Goal: Information Seeking & Learning: Learn about a topic

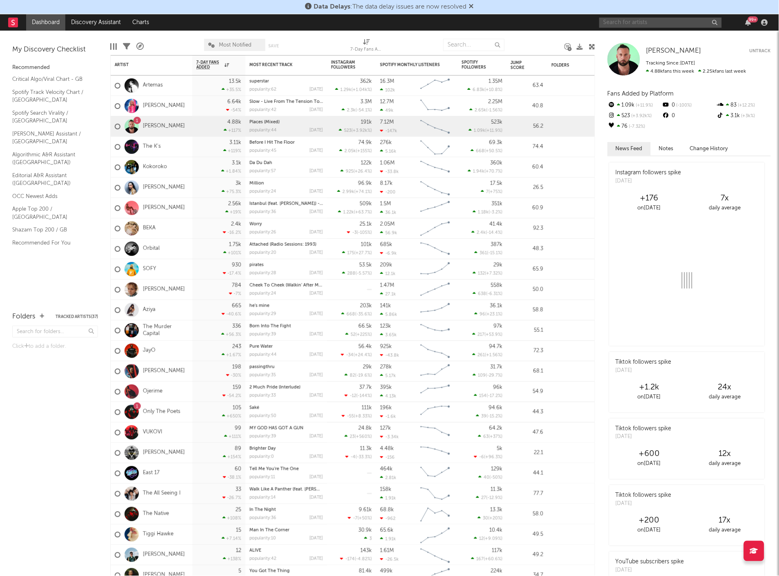
click at [613, 19] on input "text" at bounding box center [661, 23] width 123 height 10
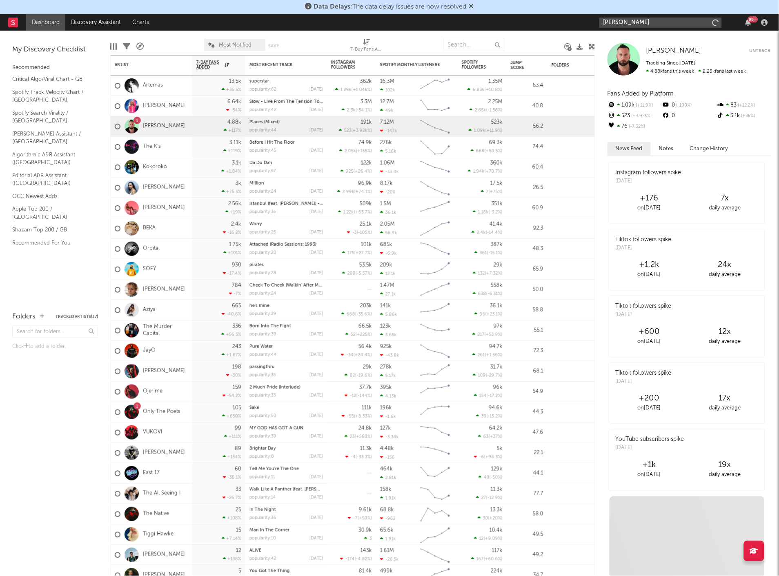
click at [644, 24] on input "[PERSON_NAME]" at bounding box center [661, 23] width 123 height 10
click at [656, 20] on input "[PERSON_NAME]" at bounding box center [661, 23] width 123 height 10
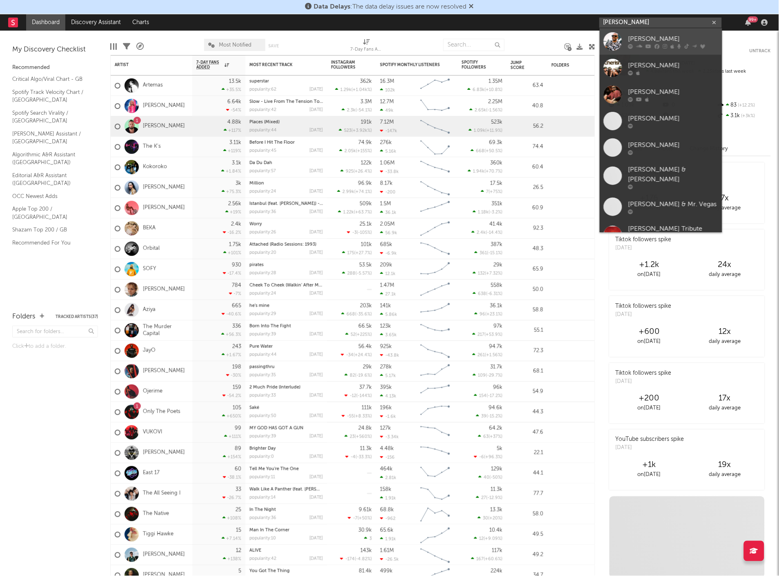
type input "[PERSON_NAME]"
click at [647, 41] on div "[PERSON_NAME]" at bounding box center [674, 39] width 90 height 10
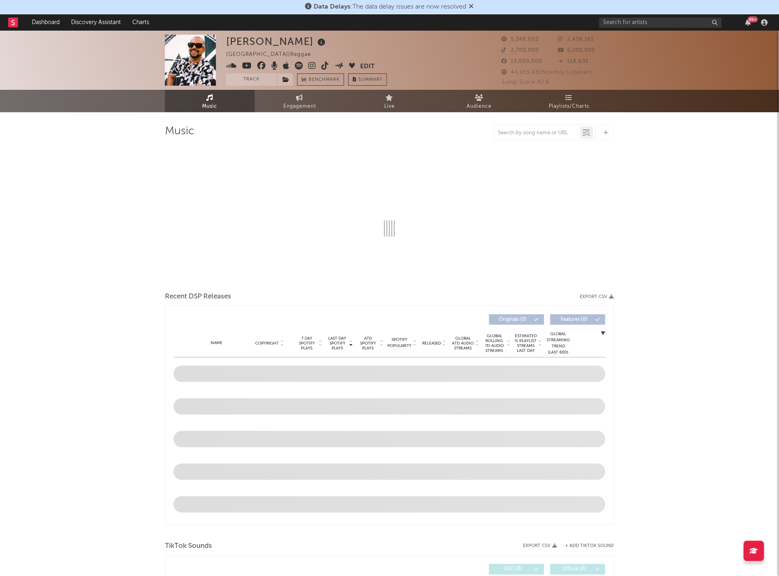
select select "6m"
